Goal: Information Seeking & Learning: Learn about a topic

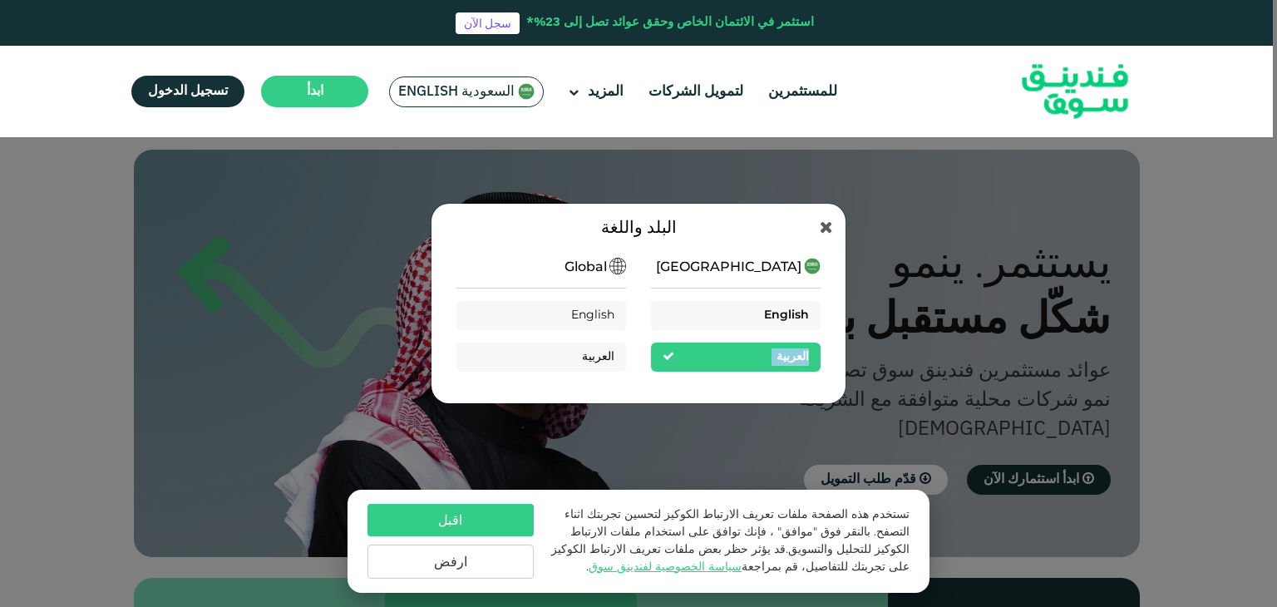
drag, startPoint x: 708, startPoint y: 360, endPoint x: 758, endPoint y: 316, distance: 66.6
click at [758, 316] on div "[GEOGRAPHIC_DATA] English ال[DEMOGRAPHIC_DATA]" at bounding box center [736, 321] width 170 height 127
click at [758, 313] on div "English" at bounding box center [736, 315] width 170 height 29
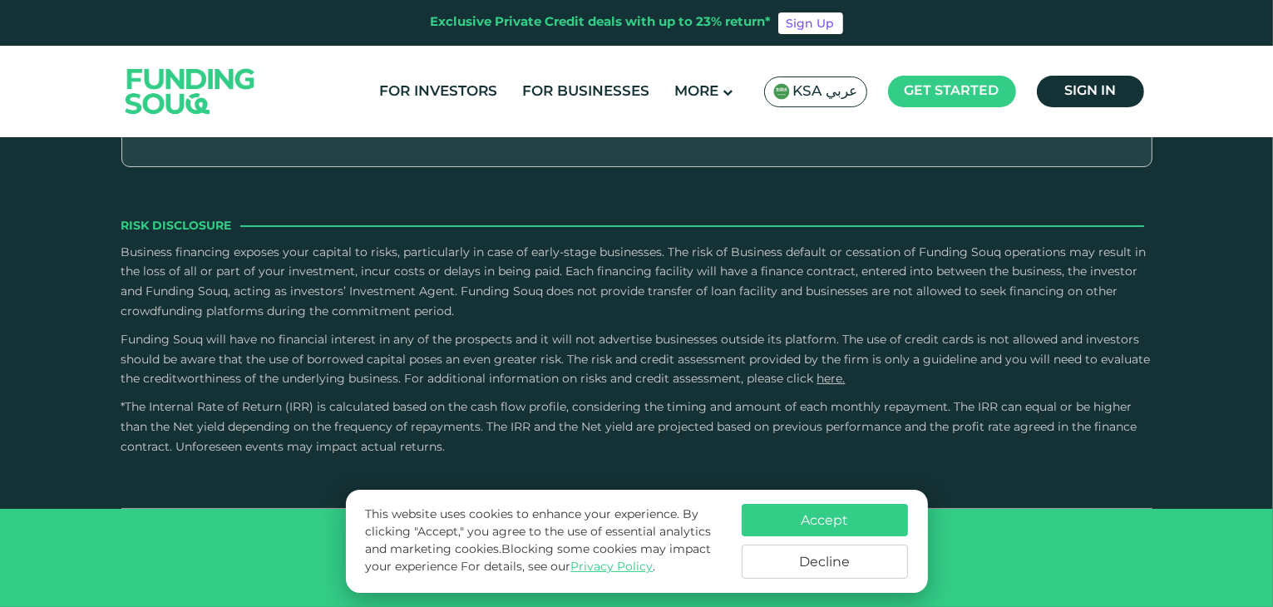
scroll to position [2827, 0]
type tc-range-slider "4"
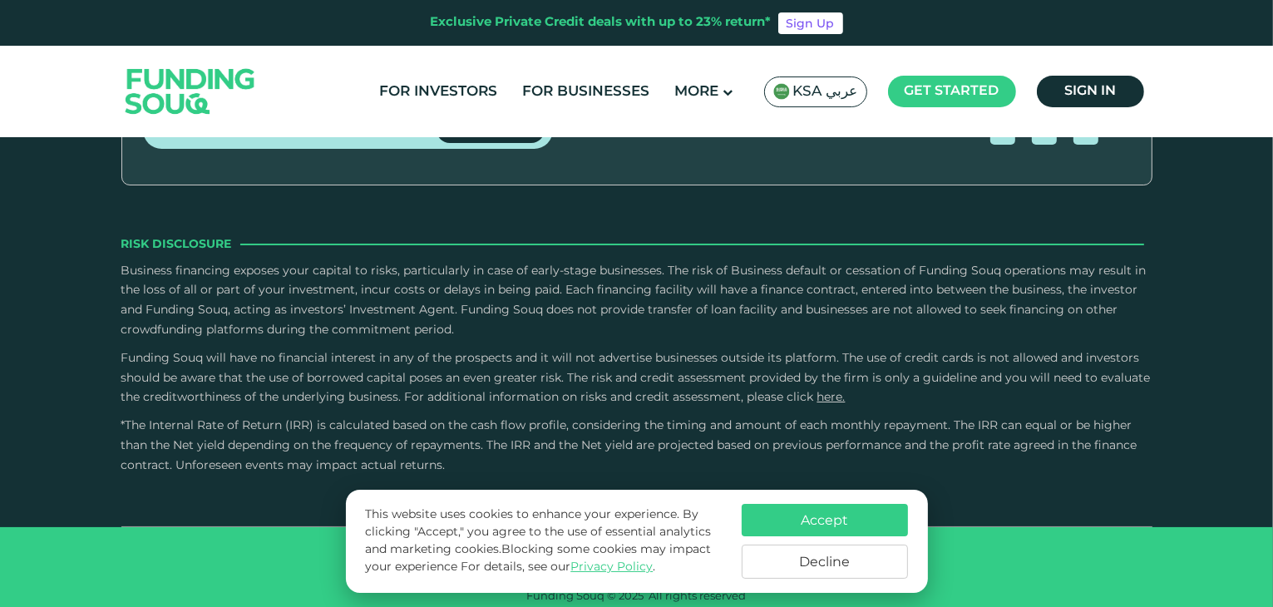
scroll to position [1923, 0]
